Goal: Task Accomplishment & Management: Manage account settings

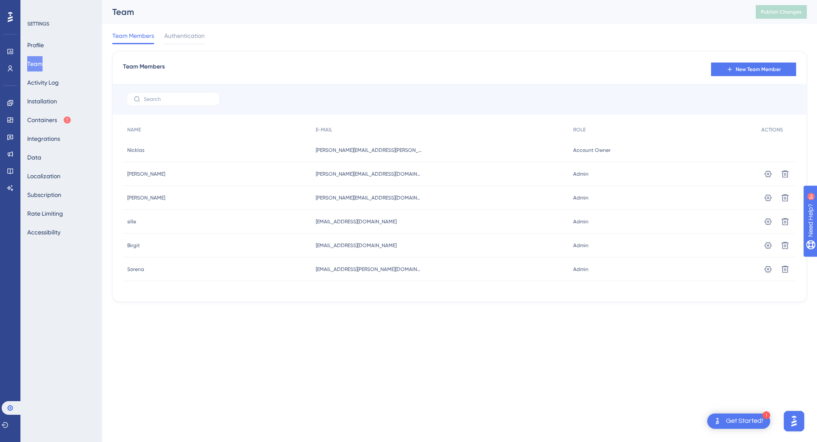
drag, startPoint x: 378, startPoint y: 222, endPoint x: 286, endPoint y: 221, distance: 91.9
click at [0, 0] on div "sille sille [EMAIL_ADDRESS][DOMAIN_NAME] [EMAIL_ADDRESS][DOMAIN_NAME] Admin Adm…" at bounding box center [0, 0] width 0 height 0
copy div "sille [EMAIL_ADDRESS][DOMAIN_NAME]"
click at [343, 229] on div "[EMAIL_ADDRESS][DOMAIN_NAME] [EMAIL_ADDRESS][DOMAIN_NAME]" at bounding box center [440, 222] width 257 height 24
drag, startPoint x: 362, startPoint y: 226, endPoint x: 291, endPoint y: 225, distance: 71.1
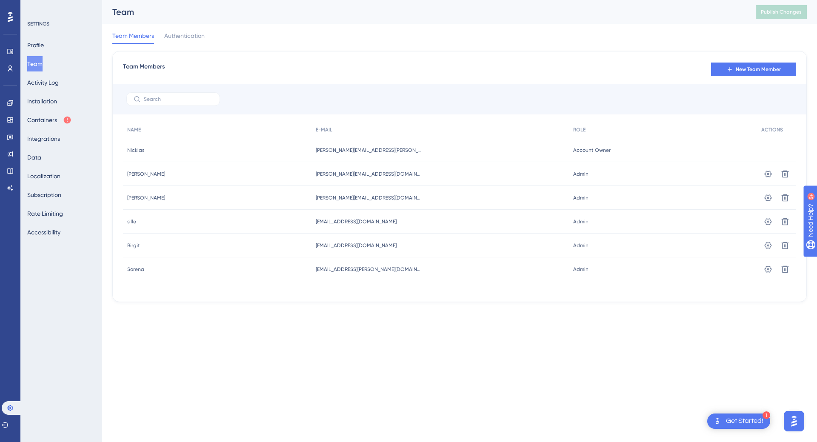
click at [0, 0] on div "sille sille [EMAIL_ADDRESS][DOMAIN_NAME] [EMAIL_ADDRESS][DOMAIN_NAME] Admin Adm…" at bounding box center [0, 0] width 0 height 0
copy div "sille [EMAIL_ADDRESS][DOMAIN_NAME]"
click at [381, 230] on div "[EMAIL_ADDRESS][DOMAIN_NAME] [EMAIL_ADDRESS][DOMAIN_NAME]" at bounding box center [440, 222] width 257 height 24
click at [769, 224] on icon at bounding box center [768, 221] width 7 height 7
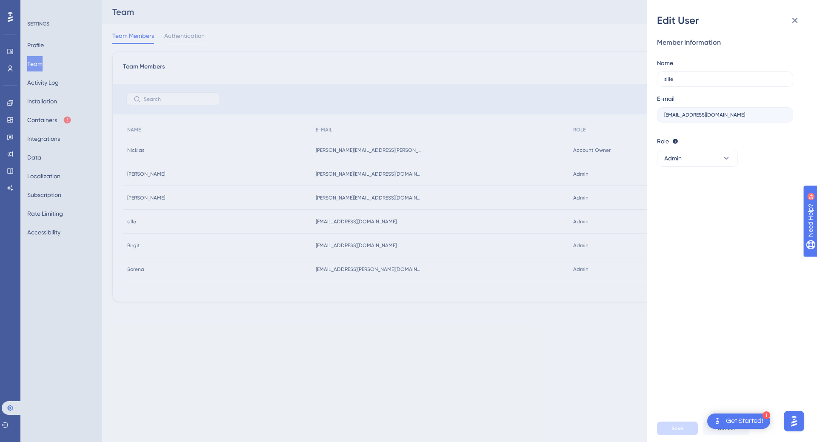
click at [604, 313] on div "Edit User Member Information Name [PERSON_NAME] E-mail [EMAIL_ADDRESS][DOMAIN_N…" at bounding box center [408, 221] width 817 height 442
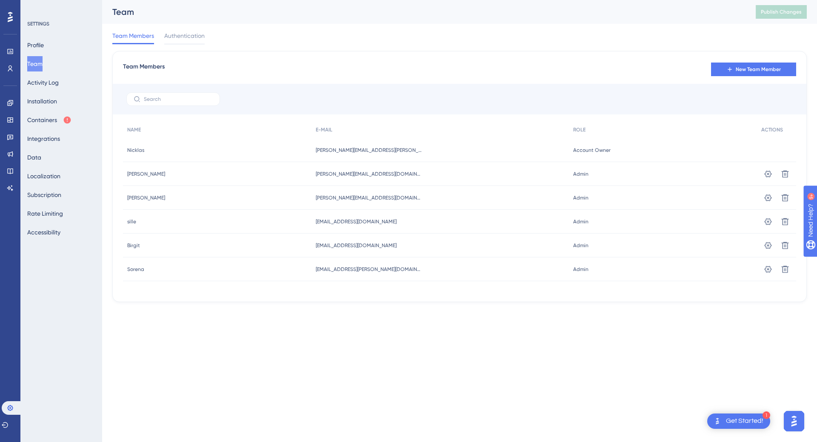
click at [804, 420] on button "Open AI Assistant Launcher" at bounding box center [794, 421] width 20 height 20
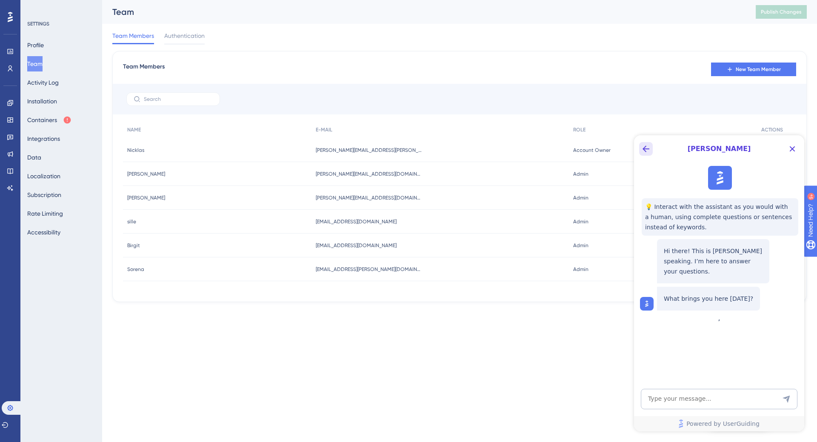
click at [651, 147] on icon "Back Button" at bounding box center [646, 149] width 10 height 10
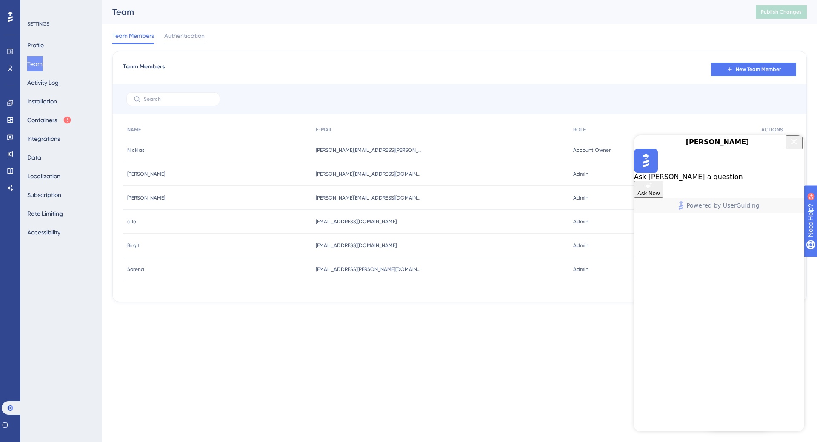
click at [660, 197] on span "Ask Now" at bounding box center [649, 193] width 23 height 6
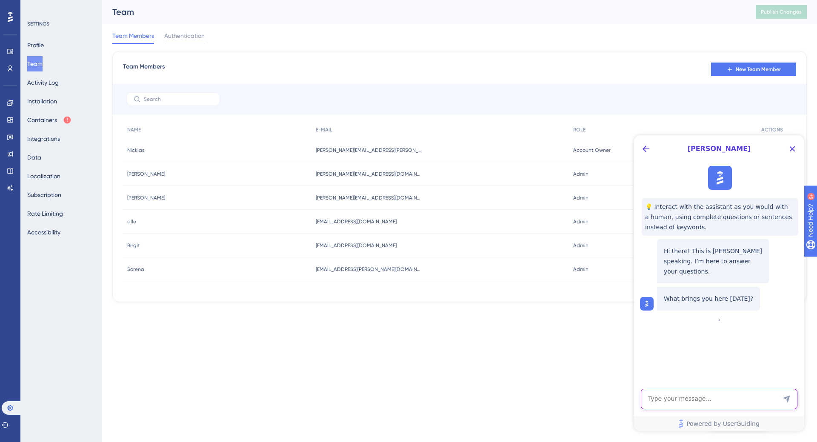
click at [688, 405] on textarea "AI Assistant Text Input" at bounding box center [719, 399] width 157 height 20
type textarea "If I need to transfer Account Owner, how do I do that?"
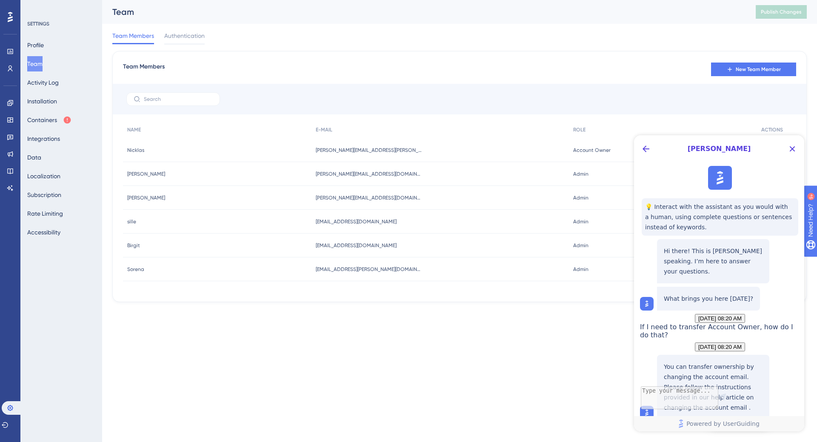
scroll to position [85, 0]
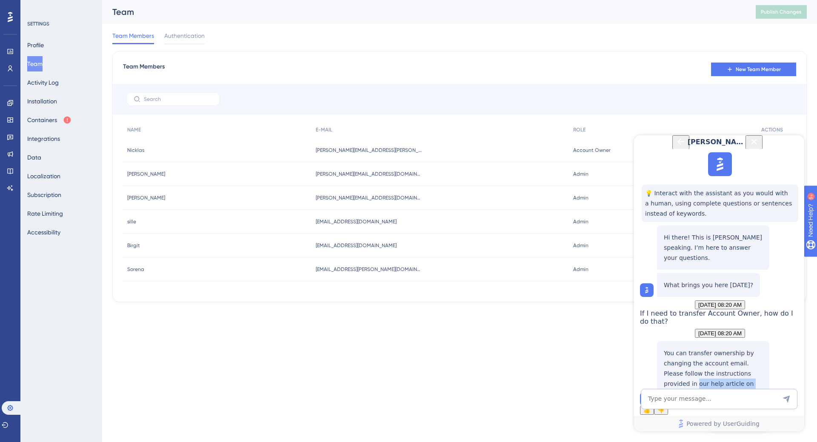
drag, startPoint x: 711, startPoint y: 351, endPoint x: 640, endPoint y: 325, distance: 75.4
click at [640, 341] on div "You can transfer ownership by changing the account email. Please follow the ins…" at bounding box center [704, 373] width 129 height 65
click at [707, 348] on p "You can transfer ownership by changing the account email. Please follow the ins…" at bounding box center [713, 373] width 99 height 51
click at [709, 350] on p "You can transfer ownership by changing the account email. Please follow the ins…" at bounding box center [713, 373] width 99 height 51
click at [713, 360] on div "You can transfer ownership by changing the account email. Please follow the ins…" at bounding box center [713, 373] width 112 height 65
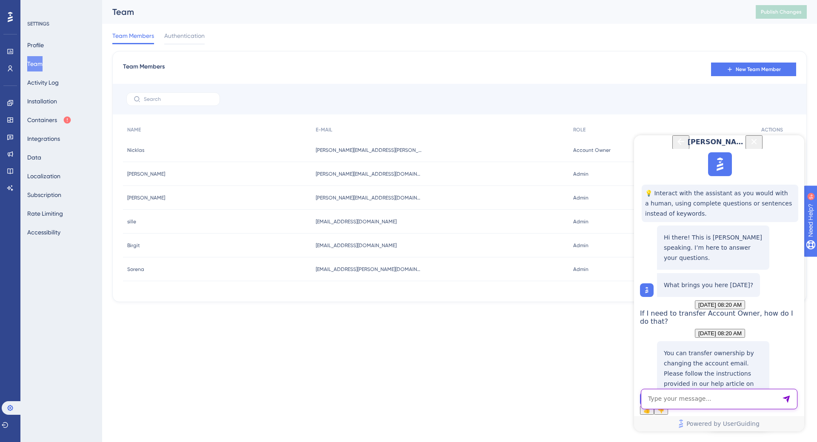
click at [698, 405] on textarea "AI Assistant Text Input" at bounding box center [719, 399] width 157 height 20
click at [712, 398] on textarea "AI Assistant Text Input" at bounding box center [719, 399] width 157 height 20
type textarea "Please provide me with the instructions"
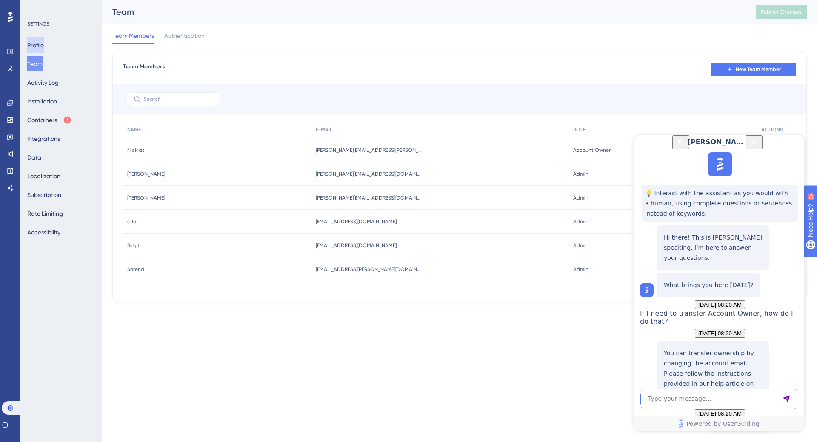
drag, startPoint x: 47, startPoint y: 47, endPoint x: 47, endPoint y: 53, distance: 5.5
click at [44, 47] on button "Profile" at bounding box center [35, 44] width 17 height 15
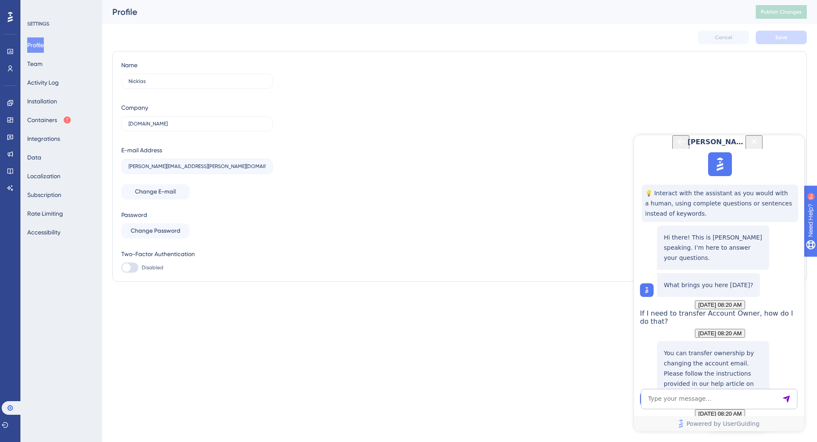
click at [186, 171] on label "[PERSON_NAME][EMAIL_ADDRESS][PERSON_NAME][DOMAIN_NAME]" at bounding box center [197, 166] width 152 height 15
click at [146, 199] on button "Change E-mail" at bounding box center [155, 191] width 68 height 15
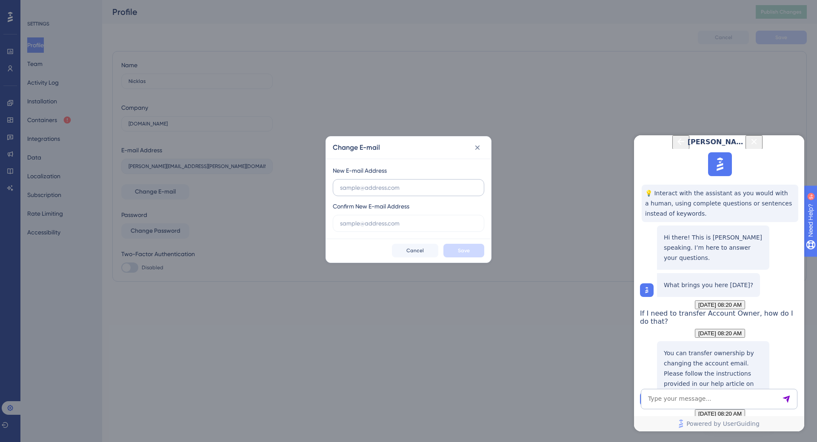
click at [403, 187] on input "text" at bounding box center [408, 187] width 137 height 9
type input "[EMAIL_ADDRESS][DOMAIN_NAME]"
click at [388, 224] on input "text" at bounding box center [408, 223] width 137 height 9
paste input "[EMAIL_ADDRESS][DOMAIN_NAME]"
type input "[EMAIL_ADDRESS][DOMAIN_NAME]"
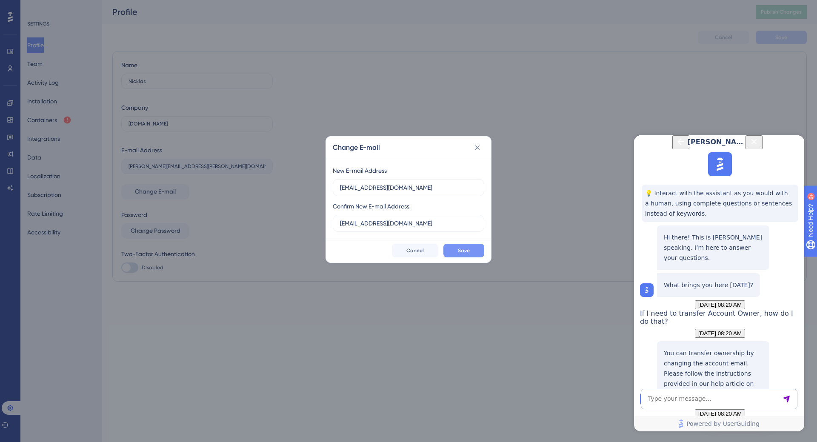
click at [469, 247] on span "Save" at bounding box center [464, 250] width 12 height 7
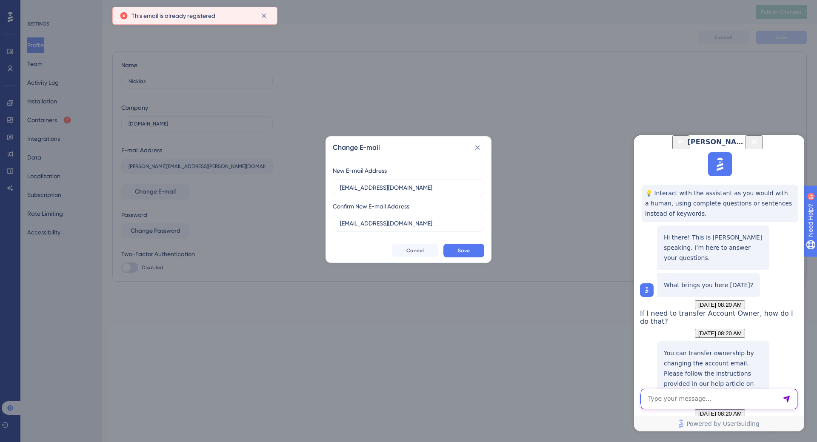
click at [701, 393] on textarea "AI Assistant Text Input" at bounding box center [719, 399] width 157 height 20
click at [199, 18] on span "This email is already registered" at bounding box center [174, 16] width 84 height 10
copy body "This email is already registered"
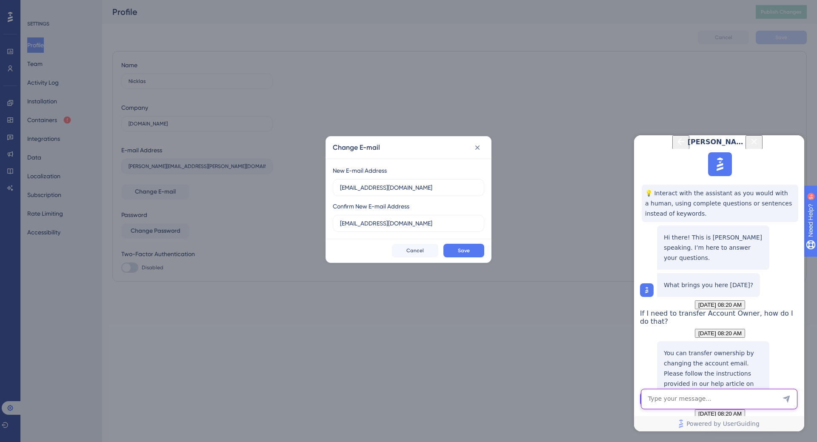
click at [701, 407] on textarea "AI Assistant Text Input" at bounding box center [719, 399] width 157 height 20
paste textarea "This email is already registered"
type textarea "I just get "This email is already registered""
click at [689, 406] on textarea "AI Assistant Text Input" at bounding box center [719, 399] width 157 height 20
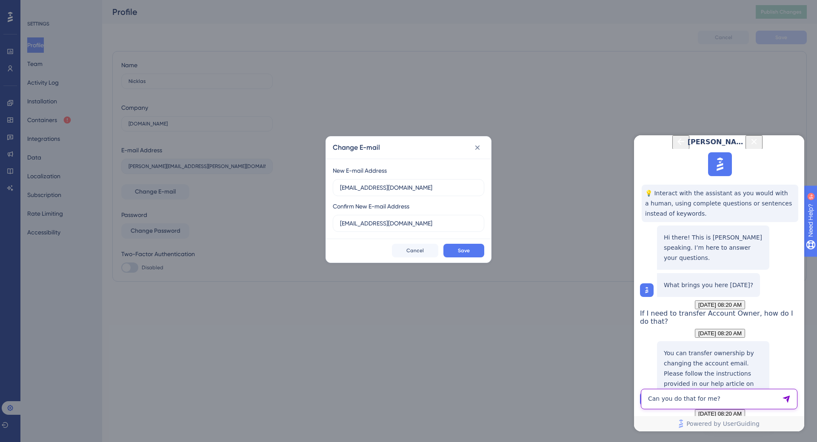
type textarea "Can you do that for me?"
drag, startPoint x: 756, startPoint y: 299, endPoint x: 660, endPoint y: 245, distance: 110.5
copy p "It sounds like the target email you're trying to use is already tied to an exis…"
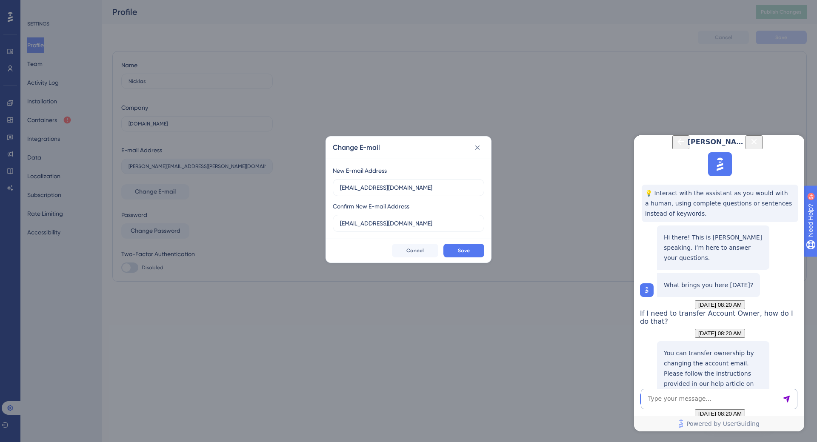
click at [676, 147] on icon "Back Button" at bounding box center [681, 142] width 10 height 10
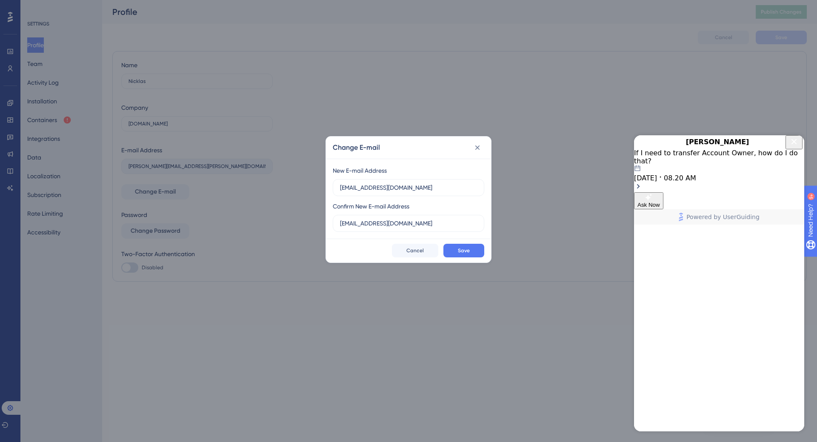
click at [660, 208] on span "Ask Now" at bounding box center [649, 205] width 23 height 6
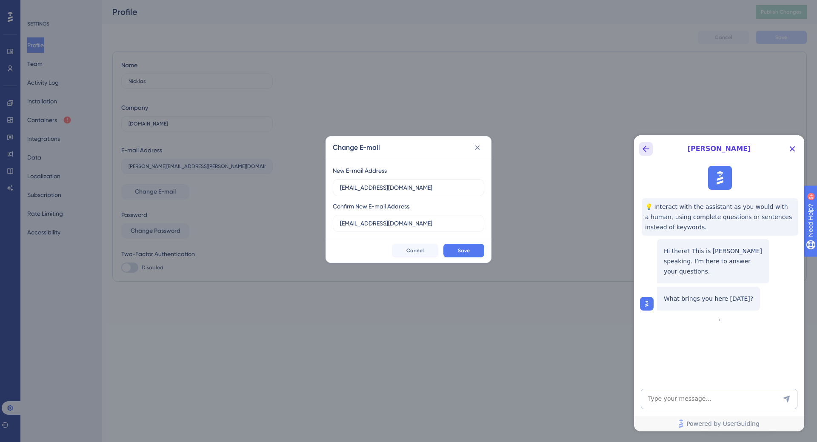
click at [648, 143] on button "Back Button" at bounding box center [646, 149] width 14 height 14
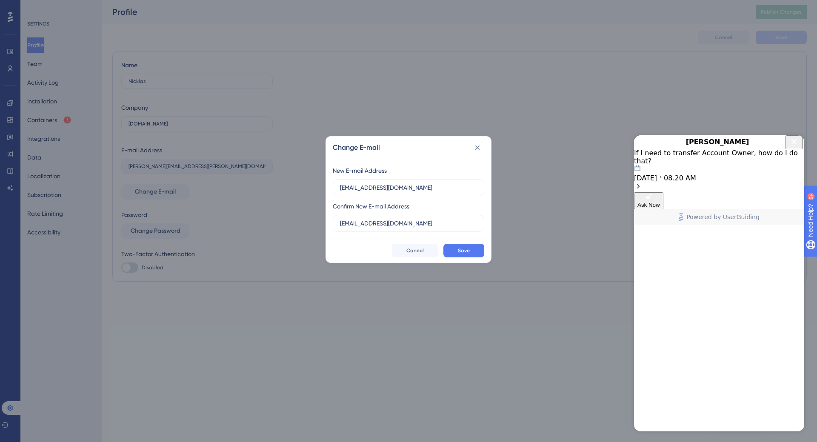
click at [683, 179] on div "If I need to transfer Account Owner, how do I do that? [DATE] 08.20 AM" at bounding box center [719, 165] width 170 height 33
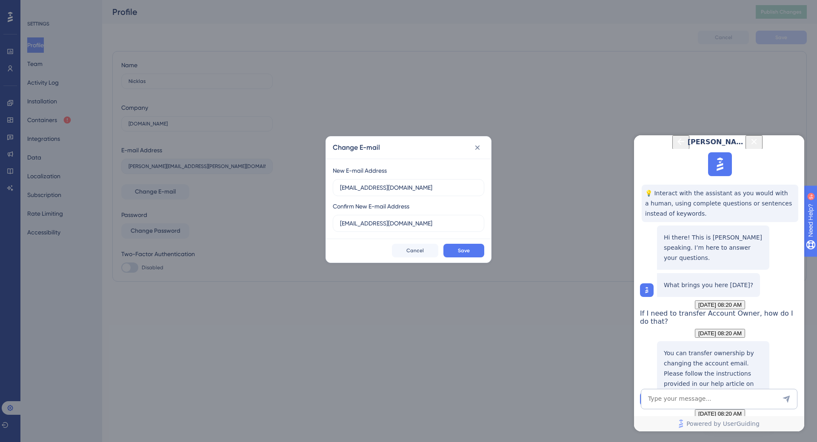
scroll to position [583, 0]
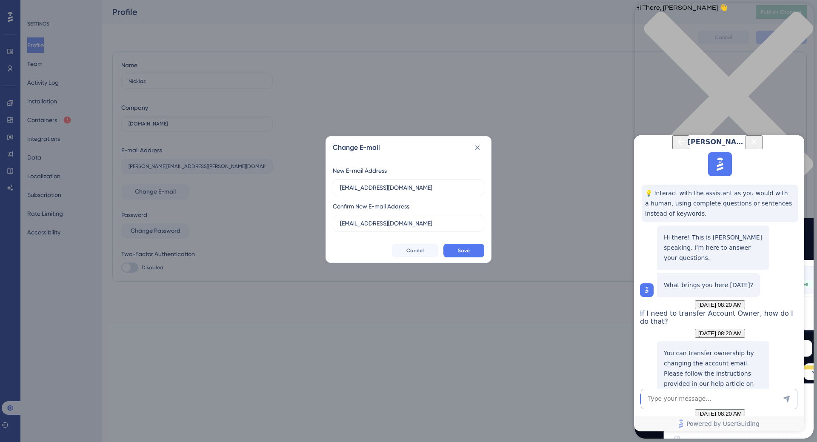
click at [759, 147] on icon "Close Button" at bounding box center [754, 142] width 10 height 10
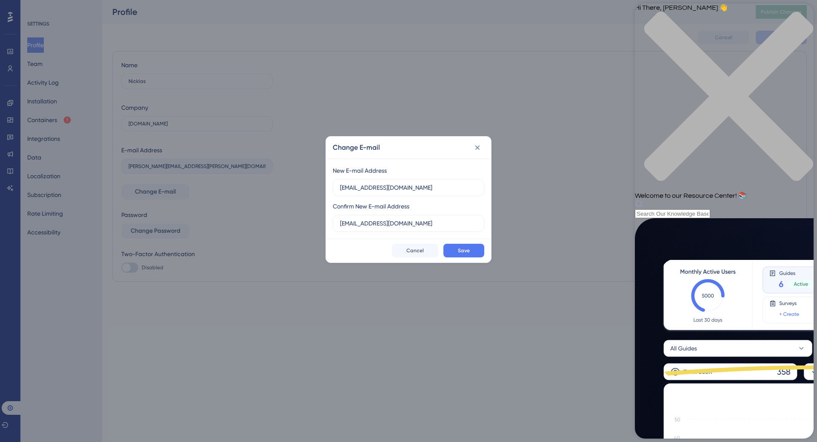
scroll to position [0, 0]
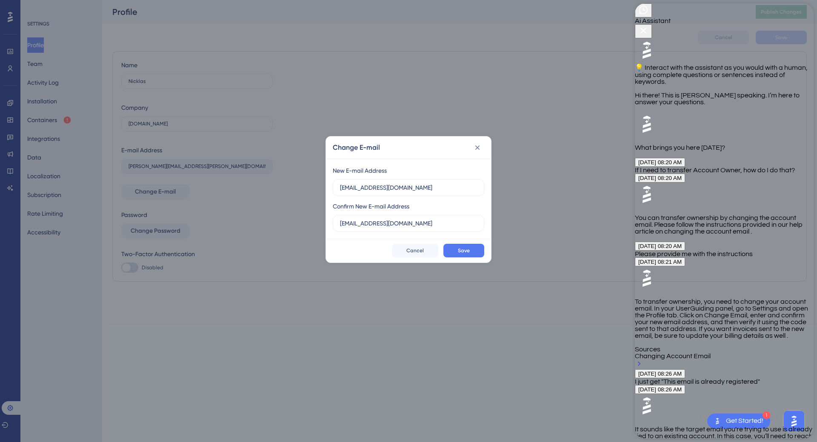
scroll to position [446, 0]
click at [126, 338] on div "Change E-mail New E-mail Address [EMAIL_ADDRESS][DOMAIN_NAME] Confirm New E-mai…" at bounding box center [408, 221] width 817 height 442
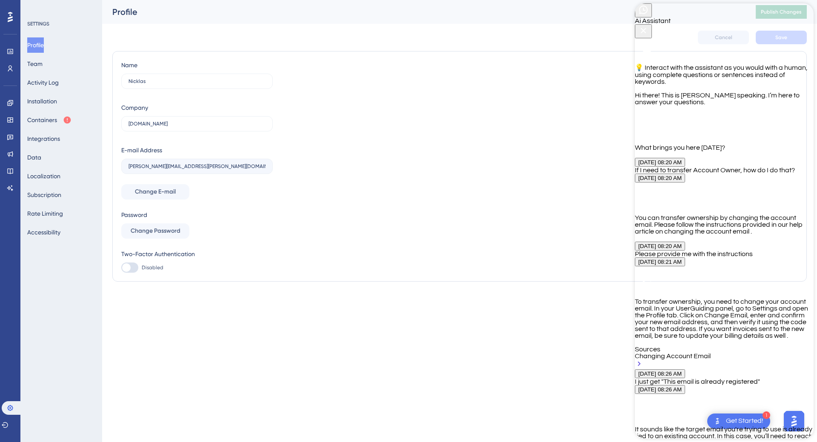
click at [10, 18] on icon at bounding box center [10, 17] width 5 height 10
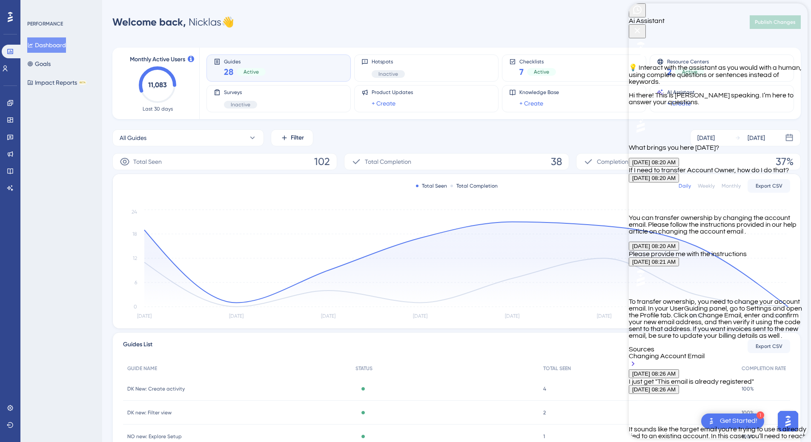
click at [7, 403] on link at bounding box center [10, 408] width 7 height 14
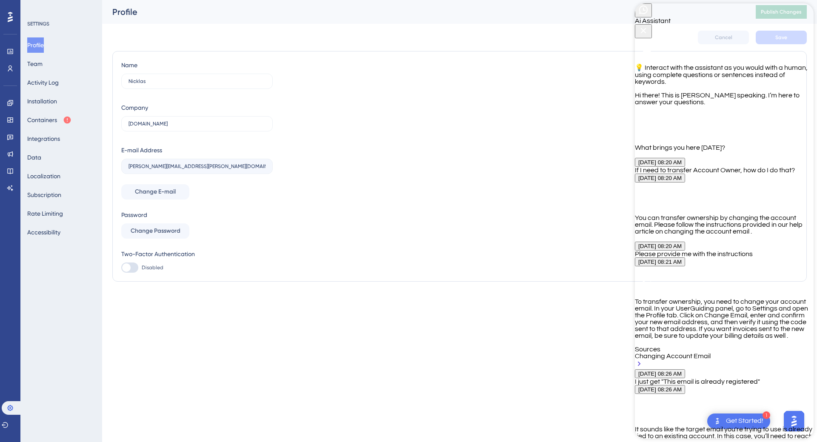
type textarea "Where do I find the live chat?"
click at [649, 26] on icon "Close Button" at bounding box center [643, 31] width 10 height 10
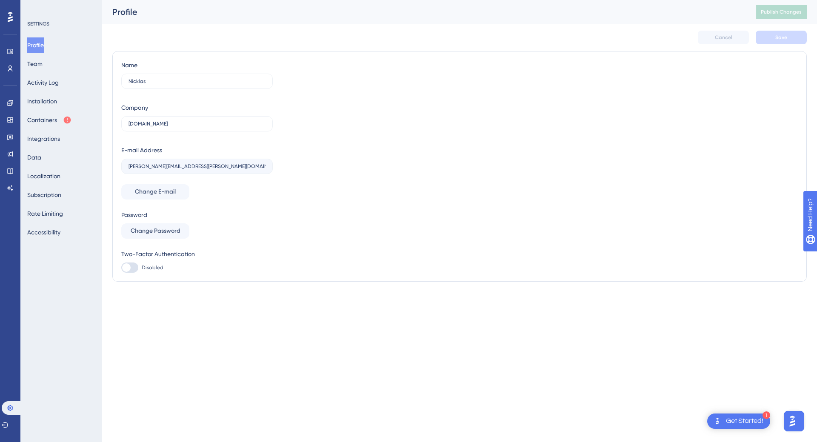
click at [789, 422] on img "Open AI Assistant Launcher" at bounding box center [792, 421] width 15 height 15
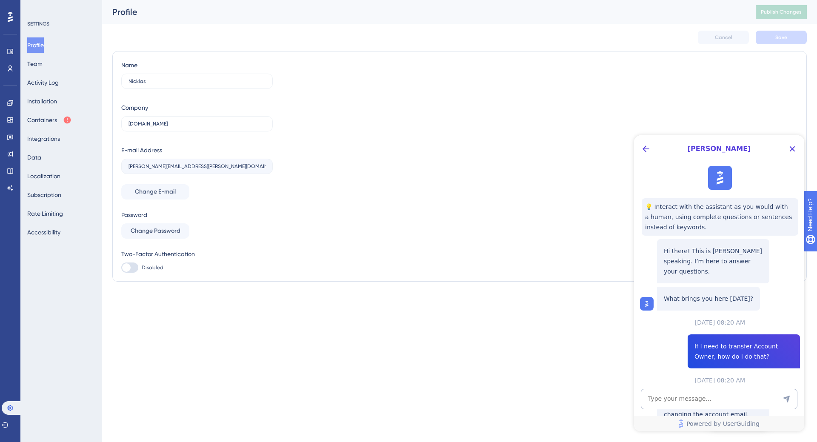
scroll to position [0, 0]
click at [687, 401] on textarea "AI Assistant Text Input" at bounding box center [719, 399] width 157 height 20
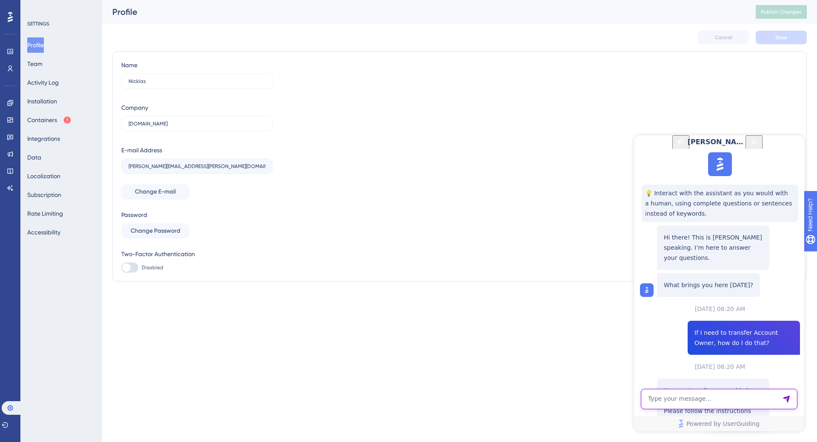
scroll to position [747, 0]
type textarea "That just opens this chat"
click at [748, 147] on span "[PERSON_NAME]" at bounding box center [718, 142] width 60 height 10
drag, startPoint x: 788, startPoint y: 148, endPoint x: 1271, endPoint y: 257, distance: 495.2
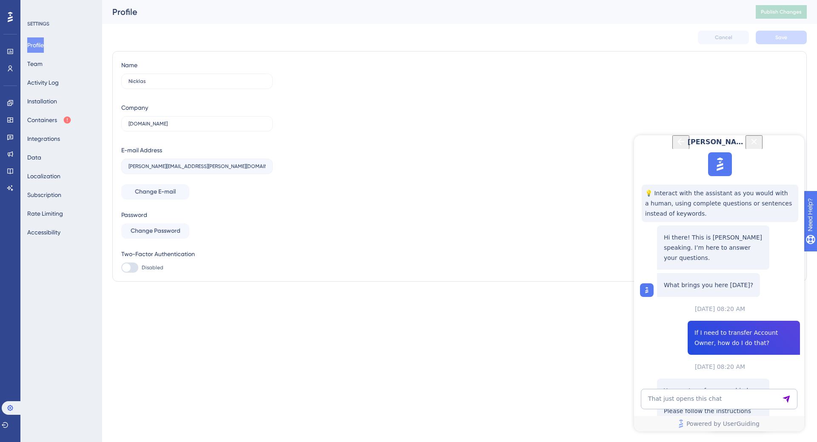
click at [763, 148] on button "Close Button" at bounding box center [754, 142] width 17 height 14
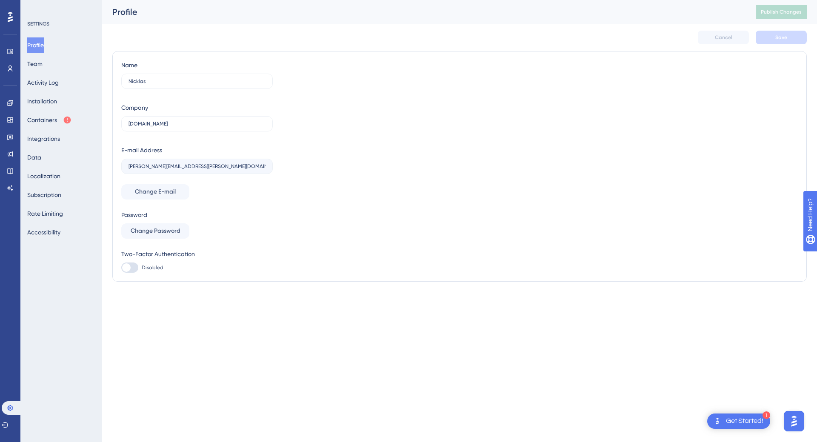
scroll to position [0, 0]
click at [793, 422] on img "Open AI Assistant Launcher" at bounding box center [793, 421] width 15 height 15
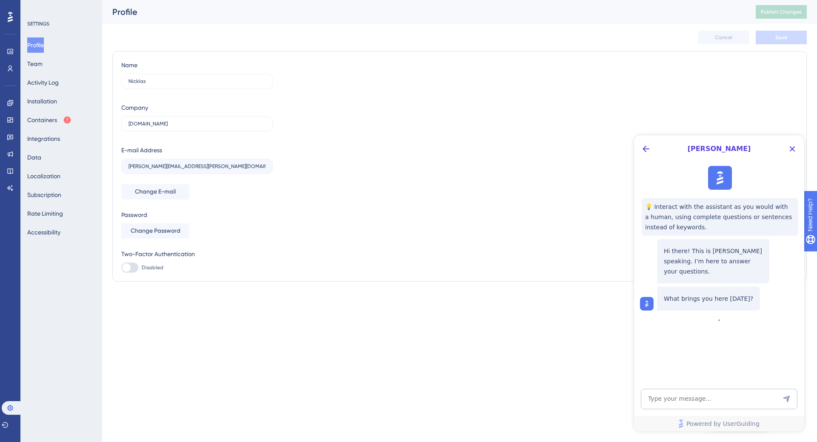
click at [649, 161] on div "[PERSON_NAME]" at bounding box center [719, 148] width 170 height 27
click at [649, 152] on icon "Back Button" at bounding box center [646, 149] width 10 height 10
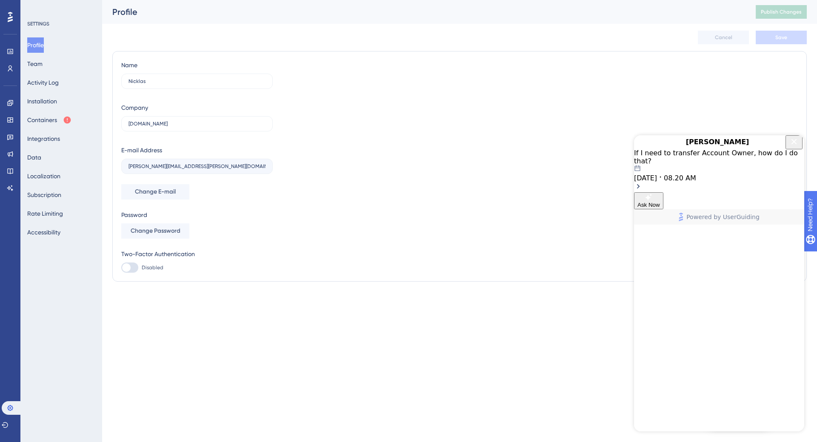
click at [716, 182] on div "09.26.2025 08.20 AM" at bounding box center [719, 173] width 170 height 17
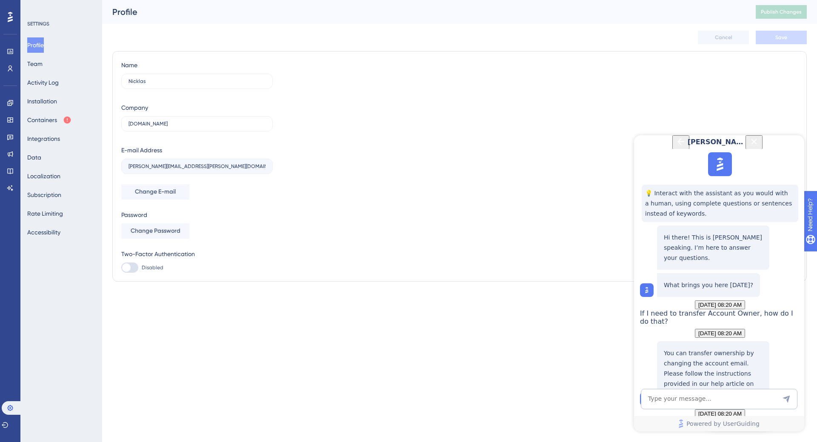
scroll to position [924, 0]
click at [759, 147] on icon "Close Button" at bounding box center [754, 142] width 10 height 10
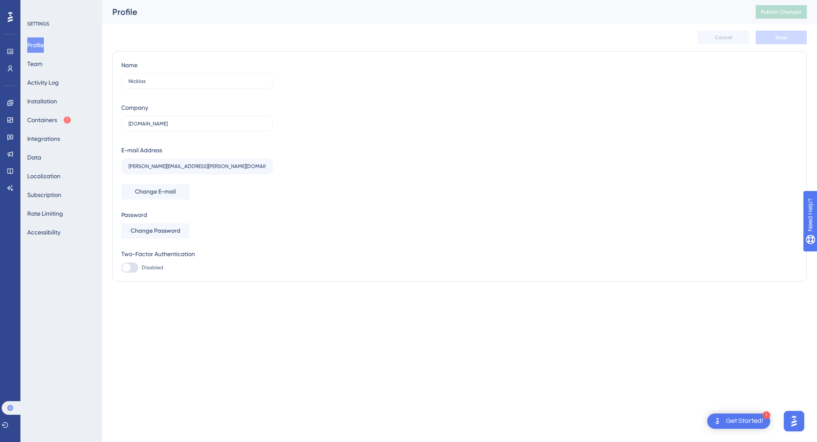
scroll to position [0, 0]
click at [783, 170] on div "Name Nicklas Company plandisc.com E-mail Address nicklas.nielsen@visma.com Chan…" at bounding box center [459, 166] width 677 height 213
click at [43, 63] on button "Team" at bounding box center [34, 63] width 15 height 15
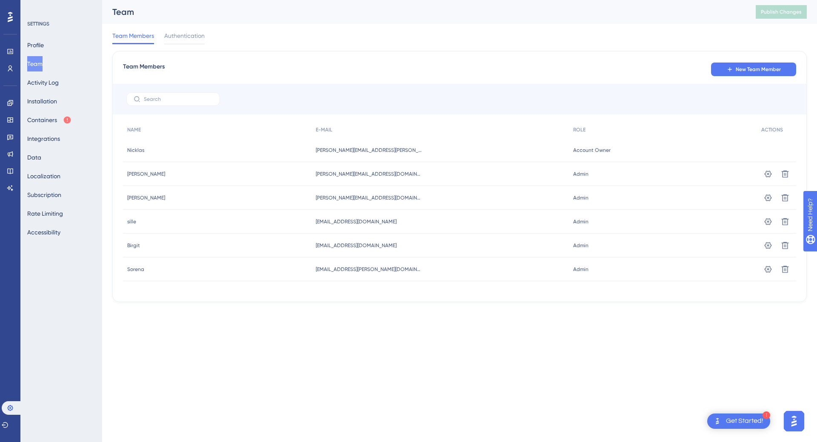
click at [732, 420] on div "Get Started!" at bounding box center [744, 421] width 37 height 9
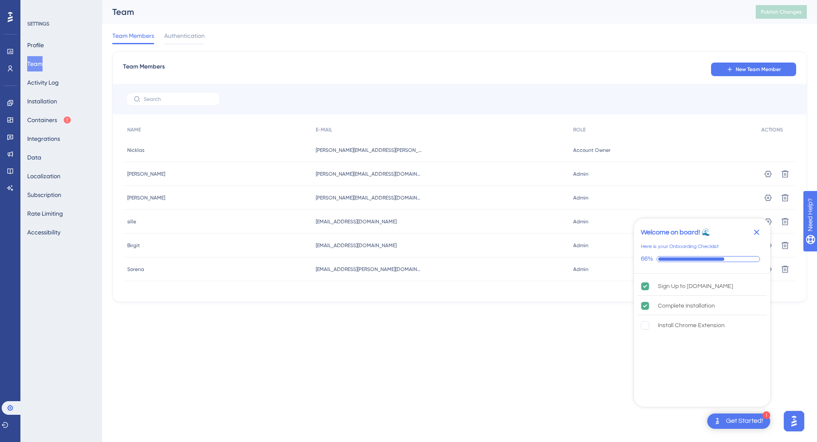
click at [758, 230] on icon "Close Checklist" at bounding box center [757, 233] width 6 height 6
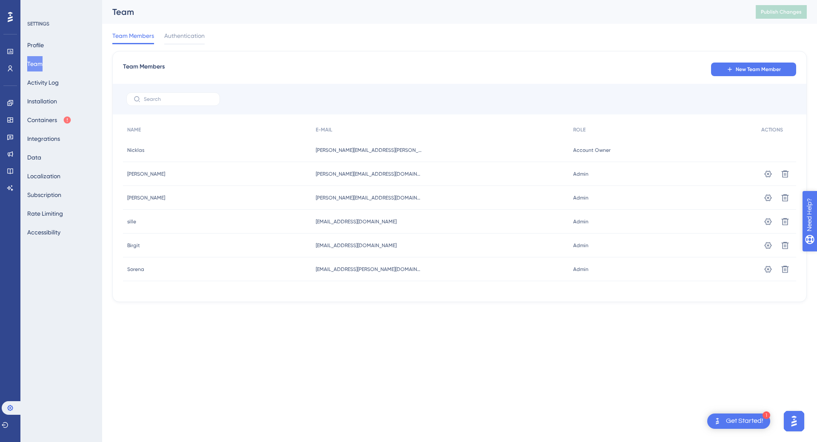
click at [817, 257] on div "Need Help?" at bounding box center [833, 258] width 46 height 10
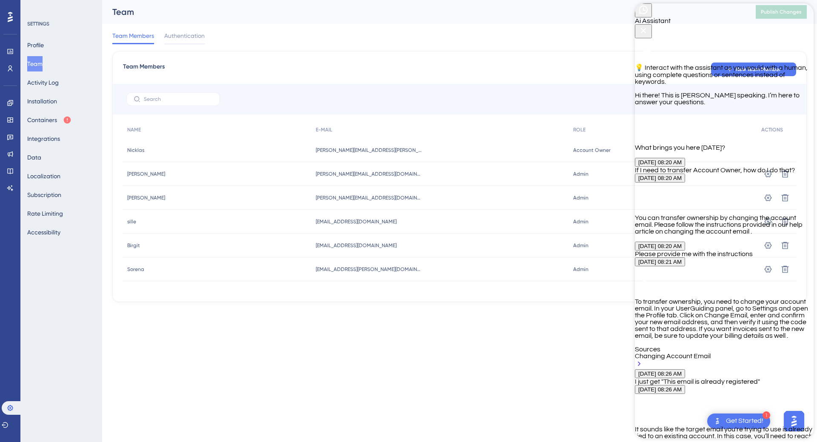
scroll to position [787, 0]
click at [646, 28] on icon "Close Button" at bounding box center [644, 31] width 6 height 6
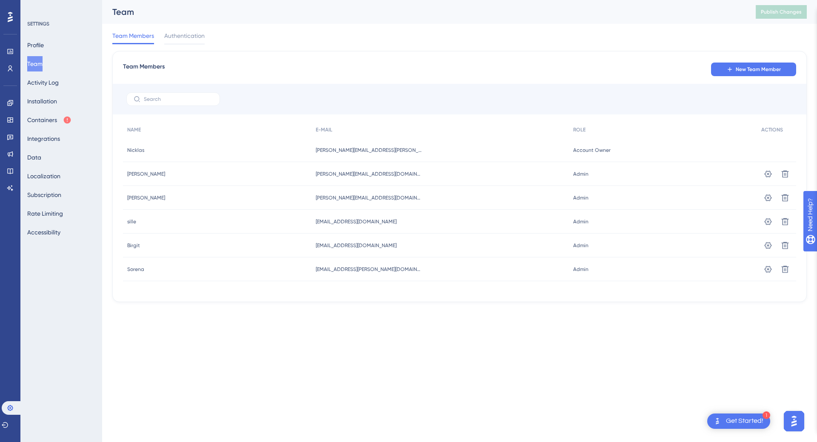
click at [605, 0] on html "1 Get Started! Performance Users Engagement Widgets Feedback Product Updates Kn…" at bounding box center [408, 0] width 817 height 0
click at [792, 424] on img "Open AI Assistant Launcher" at bounding box center [793, 421] width 15 height 15
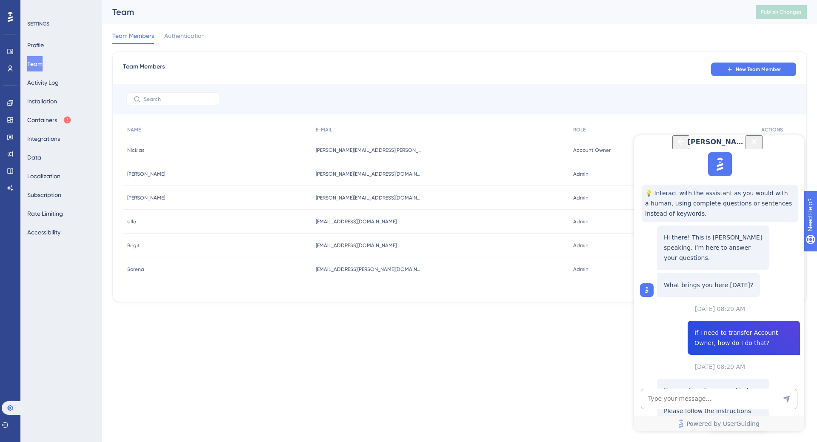
scroll to position [0, 0]
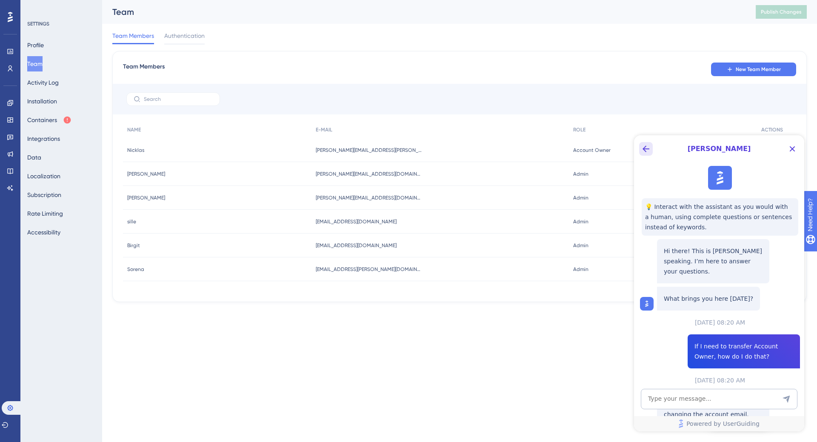
click at [647, 149] on icon "Back Button" at bounding box center [646, 149] width 7 height 7
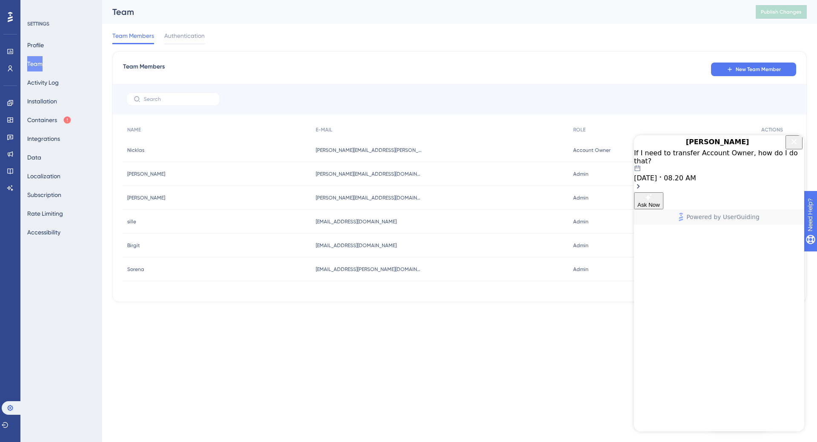
click at [660, 208] on span "Ask Now" at bounding box center [649, 205] width 23 height 6
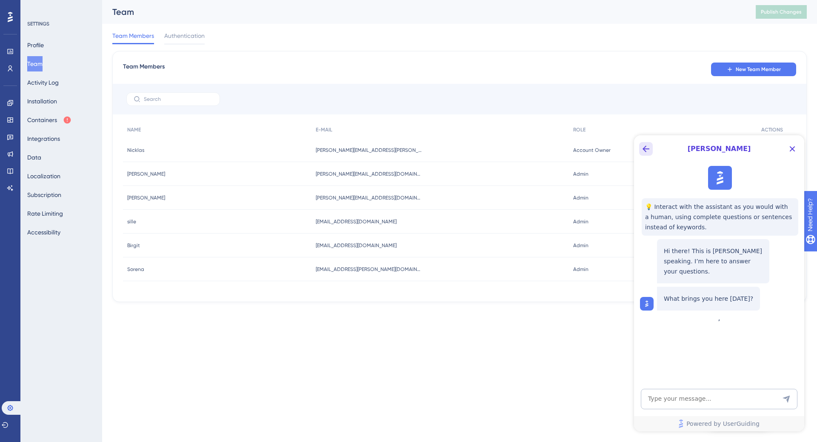
click at [642, 153] on icon "Back Button" at bounding box center [646, 149] width 10 height 10
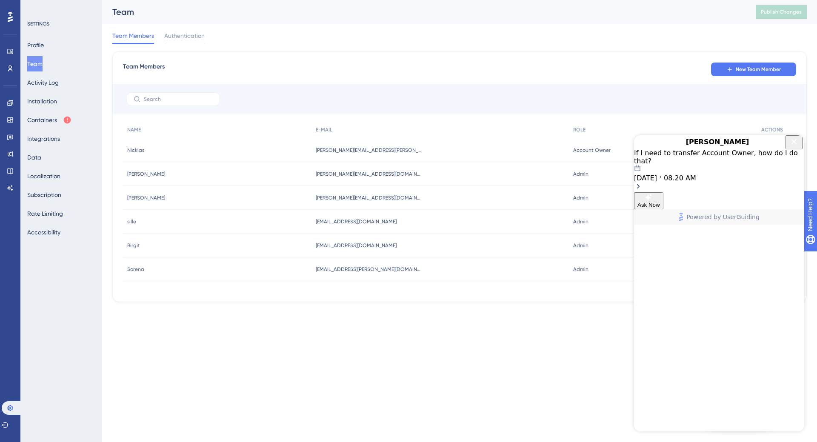
click at [718, 178] on div "If I need to transfer Account Owner, how do I do that? [DATE] 08.20 AM" at bounding box center [719, 165] width 170 height 33
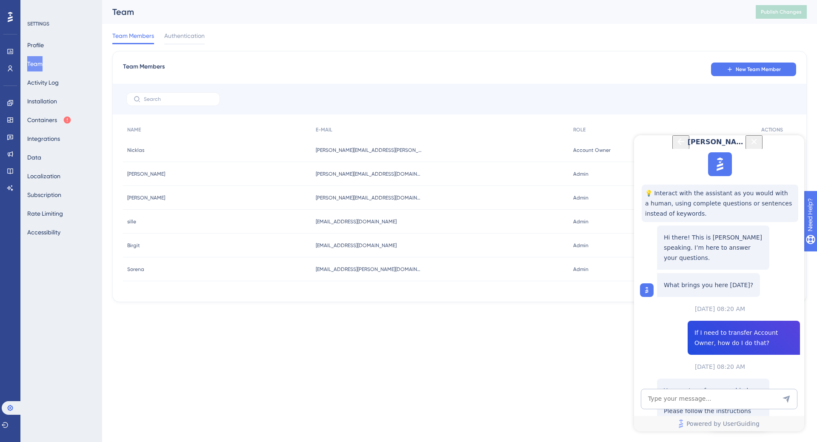
scroll to position [924, 0]
click at [700, 397] on textarea "AI Assistant Text Input" at bounding box center [719, 399] width 157 height 20
type textarea "There is no Contact Support button"
drag, startPoint x: 713, startPoint y: 331, endPoint x: 752, endPoint y: 334, distance: 38.4
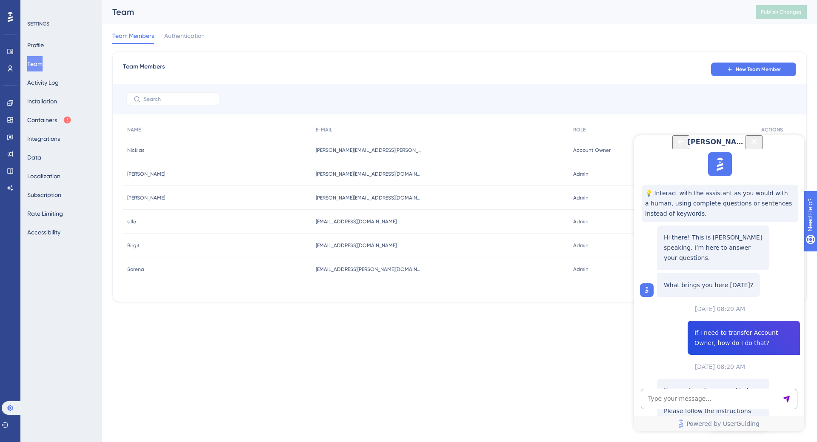
drag, startPoint x: 752, startPoint y: 330, endPoint x: 709, endPoint y: 328, distance: 42.6
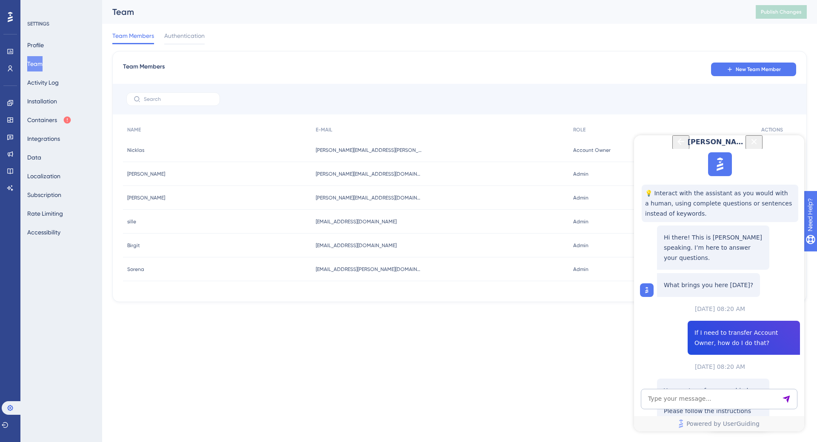
click at [342, 219] on span "[EMAIL_ADDRESS][DOMAIN_NAME]" at bounding box center [356, 221] width 81 height 7
click at [500, 213] on div "[EMAIL_ADDRESS][DOMAIN_NAME] [EMAIL_ADDRESS][DOMAIN_NAME]" at bounding box center [440, 222] width 257 height 24
click at [757, 144] on icon "Close Button" at bounding box center [755, 142] width 6 height 6
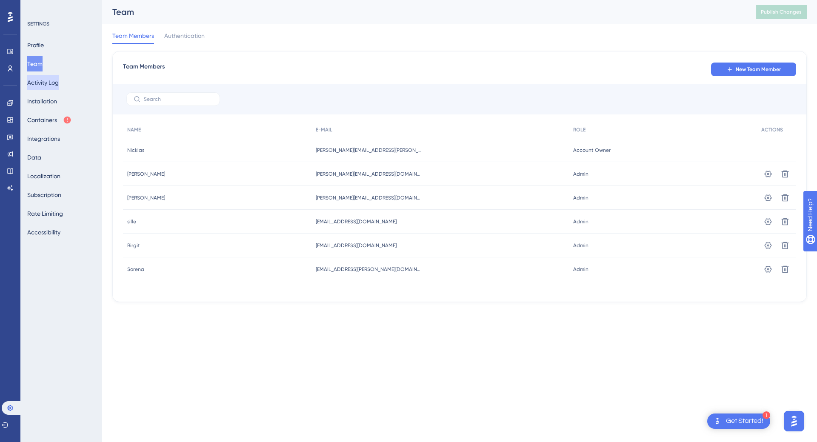
scroll to position [0, 0]
click at [44, 39] on button "Profile" at bounding box center [35, 44] width 17 height 15
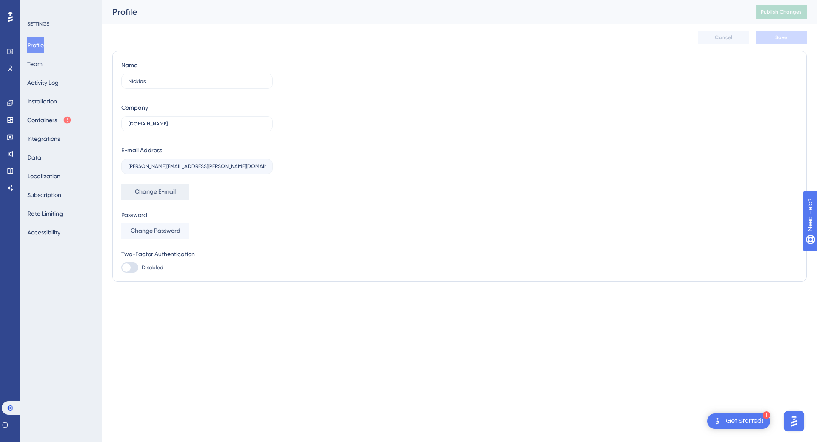
click at [157, 192] on span "Change E-mail" at bounding box center [155, 192] width 41 height 10
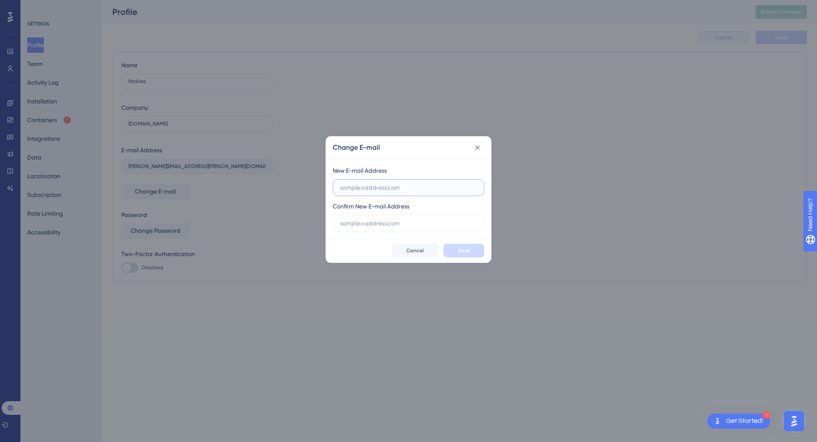
drag, startPoint x: 406, startPoint y: 186, endPoint x: 400, endPoint y: 203, distance: 17.6
click at [406, 186] on input "text" at bounding box center [408, 187] width 137 height 9
paste input "sille.sorensen@visma.com"
type input "sille.sorensen@visma.com"
click at [398, 219] on input "text" at bounding box center [408, 223] width 137 height 9
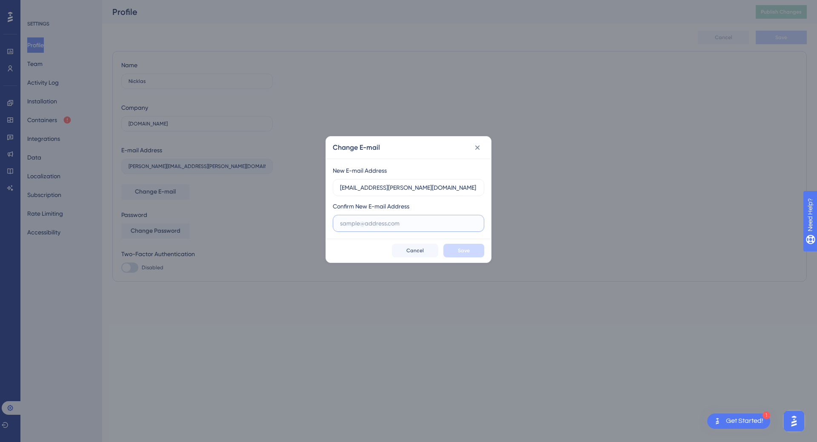
paste input "sille.sorensen@visma.com"
type input "sille.sorensen@visma.com"
click at [470, 249] on button "Save" at bounding box center [463, 251] width 41 height 14
click at [466, 249] on span "Save" at bounding box center [464, 250] width 12 height 7
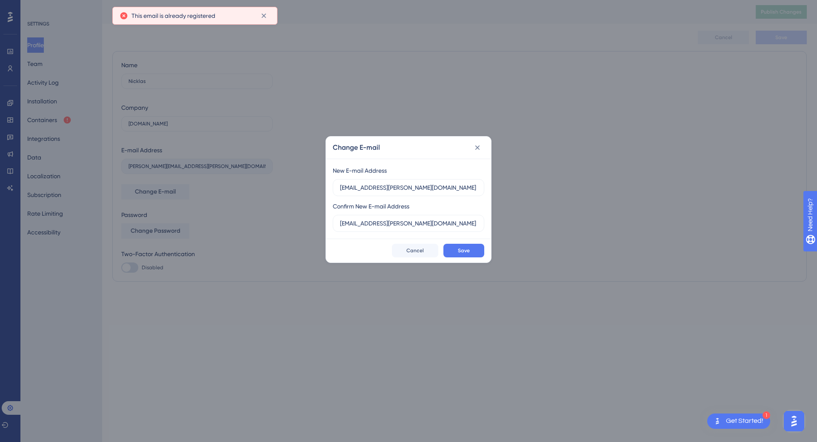
click at [189, 19] on span "This email is already registered" at bounding box center [174, 16] width 84 height 10
click at [189, 18] on span "This email is already registered" at bounding box center [174, 16] width 84 height 10
copy body "This email is already registered"
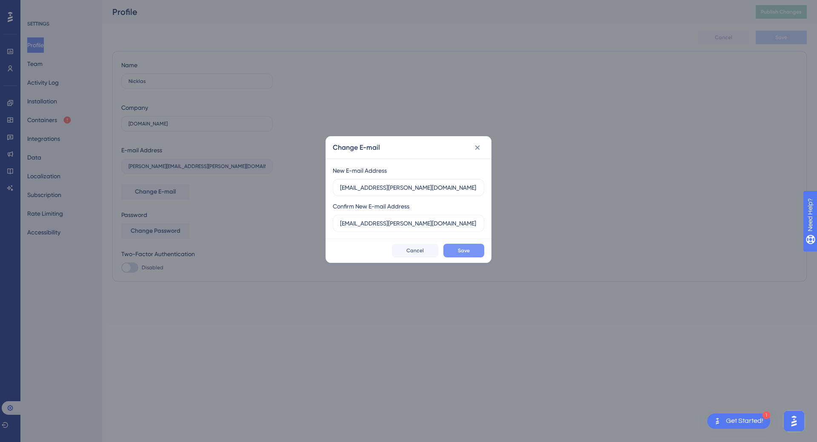
click at [463, 249] on span "Save" at bounding box center [464, 250] width 12 height 7
drag, startPoint x: 477, startPoint y: 147, endPoint x: 403, endPoint y: 96, distance: 90.5
click at [477, 147] on icon at bounding box center [477, 147] width 5 height 5
